Goal: Transaction & Acquisition: Purchase product/service

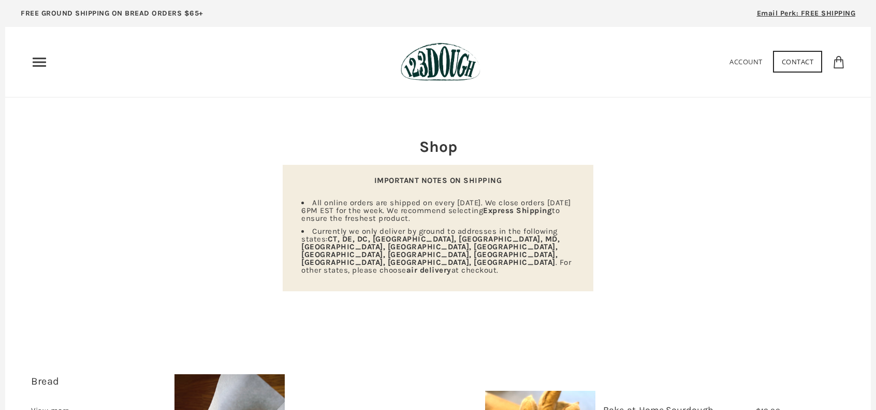
click at [45, 66] on use "Primary" at bounding box center [39, 61] width 13 height 9
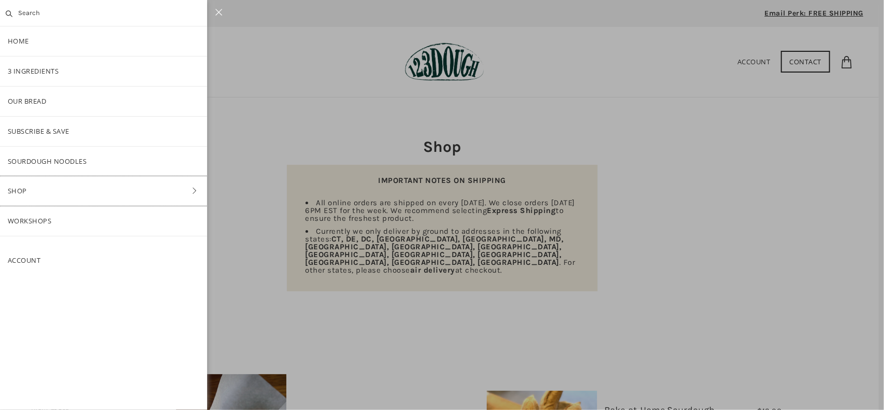
click at [185, 187] on link "Shop" at bounding box center [103, 191] width 207 height 30
click at [37, 159] on link "Pantry" at bounding box center [103, 162] width 207 height 30
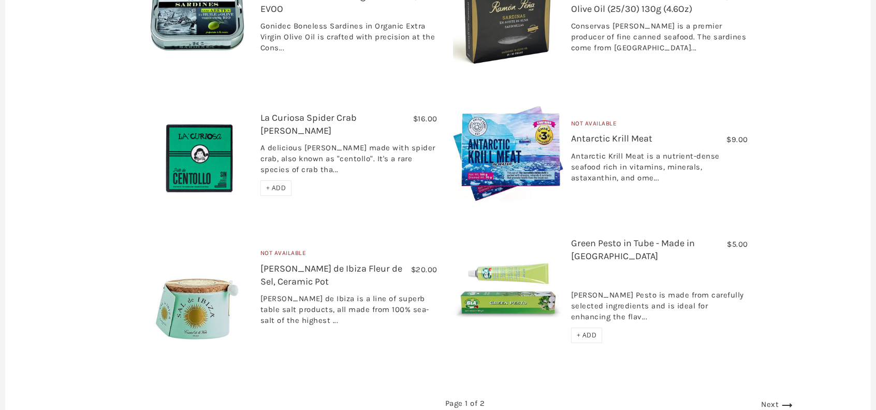
scroll to position [1761, 0]
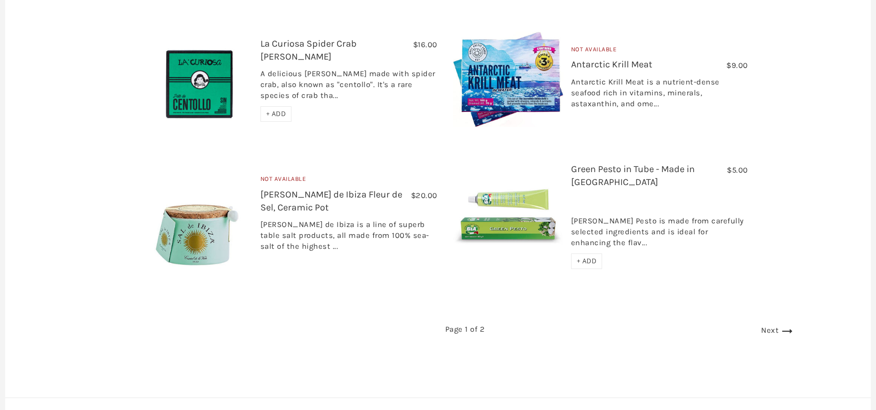
click at [783, 329] on use at bounding box center [788, 331] width 10 height 4
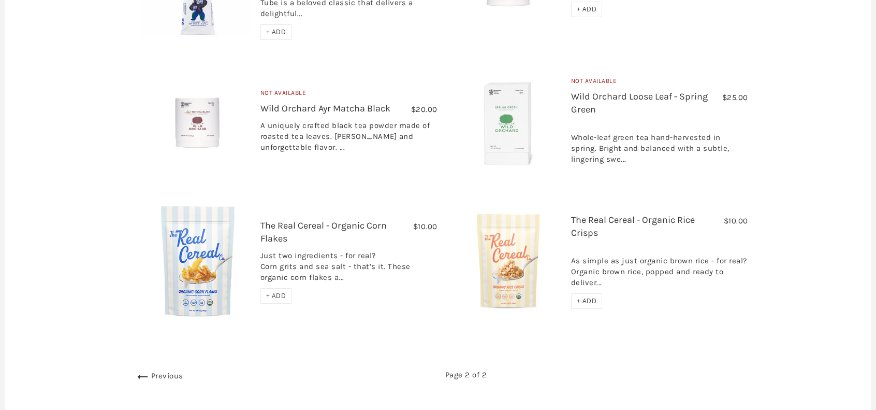
scroll to position [502, 0]
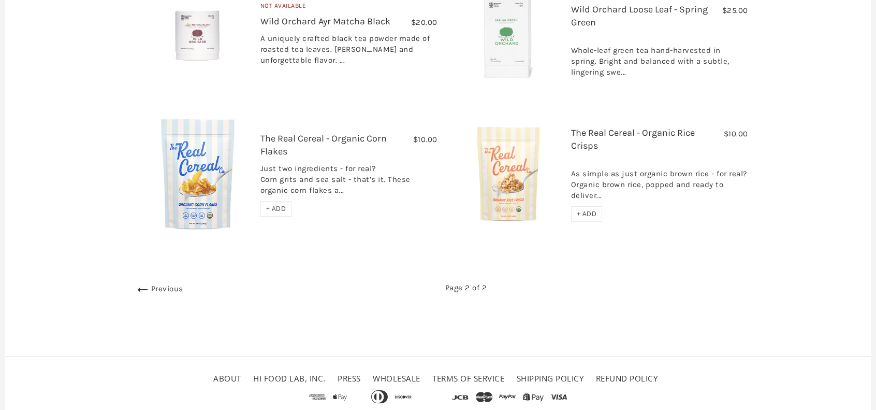
click at [135, 281] on icon at bounding box center [143, 289] width 17 height 17
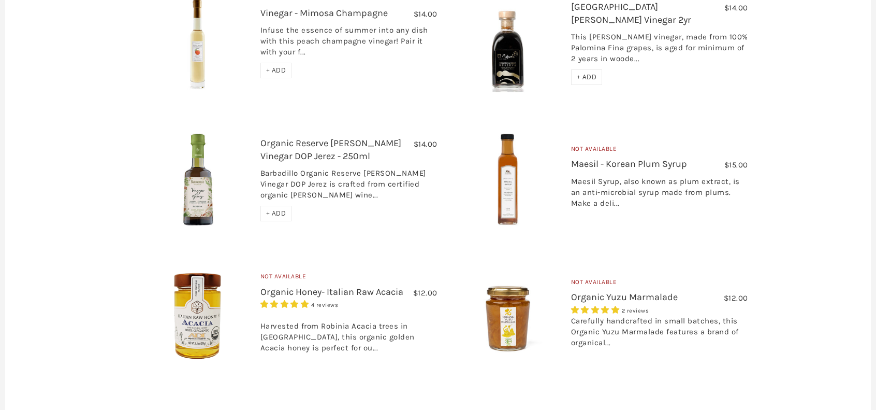
scroll to position [1139, 0]
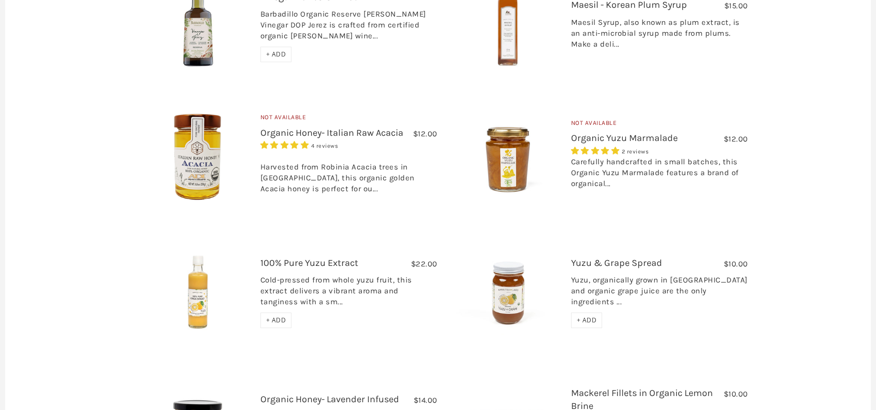
click at [189, 280] on img at bounding box center [197, 292] width 110 height 110
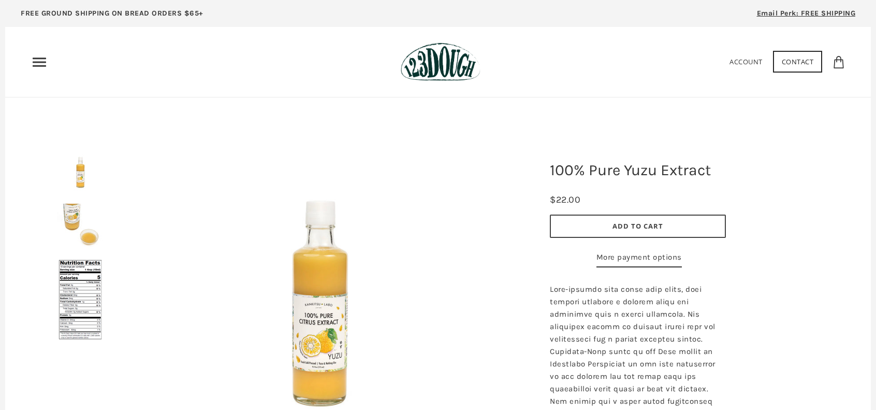
click at [339, 329] on img at bounding box center [319, 304] width 311 height 311
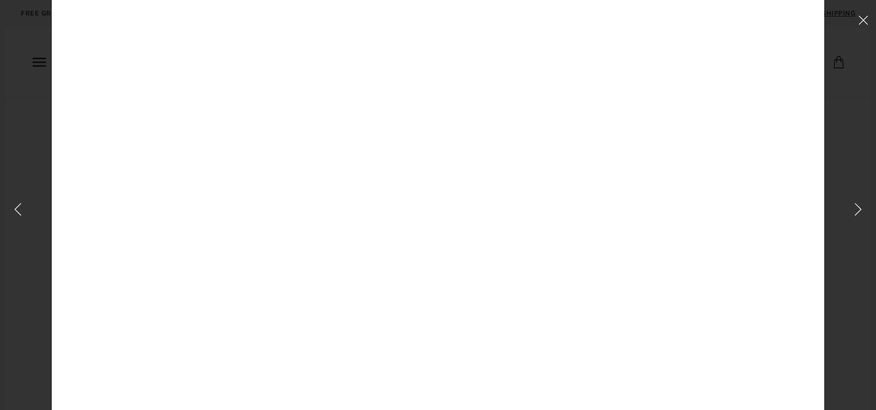
scroll to position [108, 0]
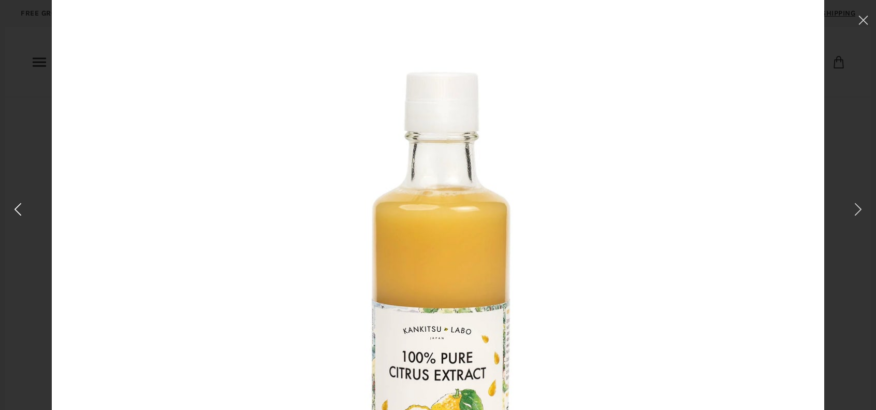
click at [16, 211] on icon at bounding box center [17, 209] width 15 height 15
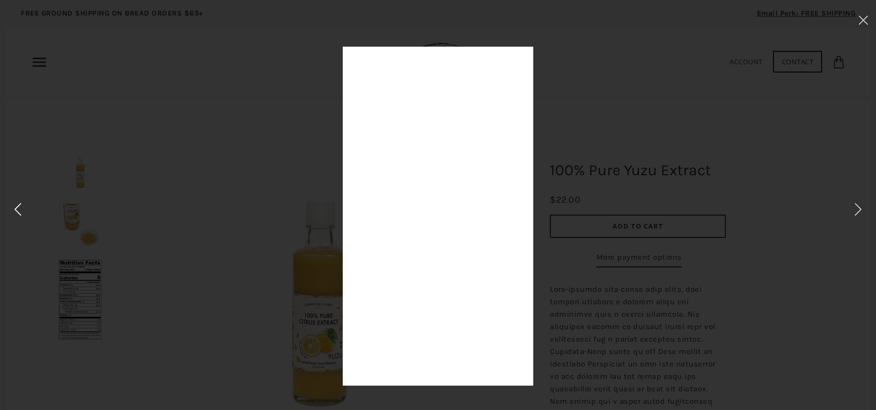
scroll to position [0, 0]
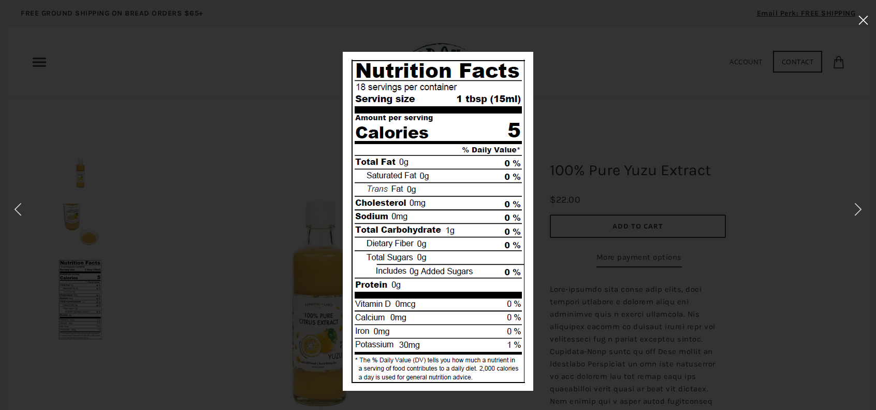
click at [864, 22] on icon at bounding box center [864, 20] width 10 height 9
